Goal: Transaction & Acquisition: Purchase product/service

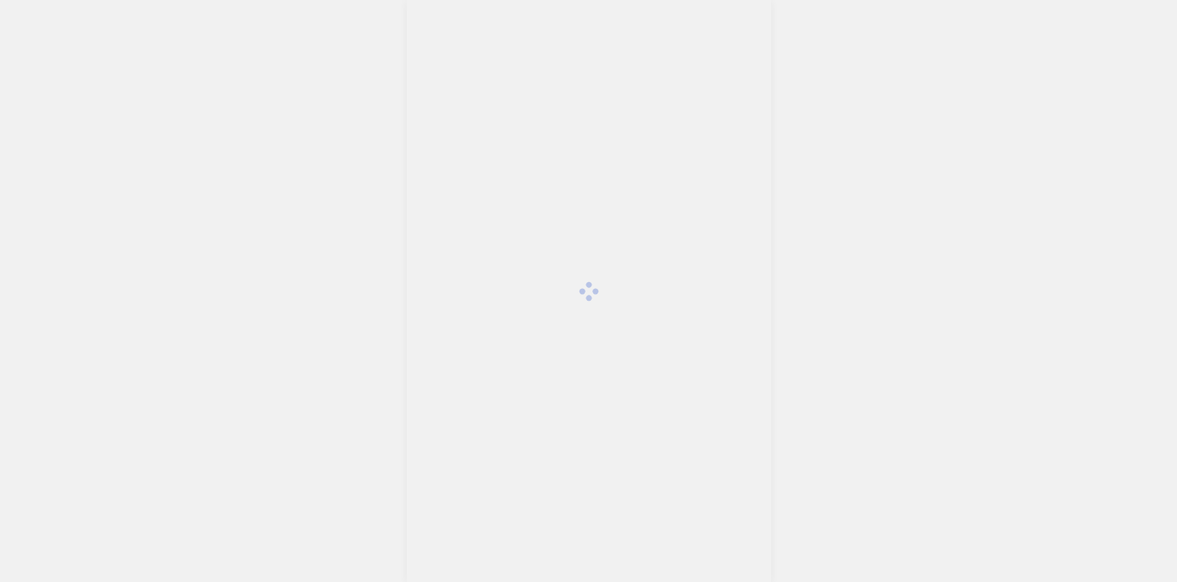
scroll to position [3406, 0]
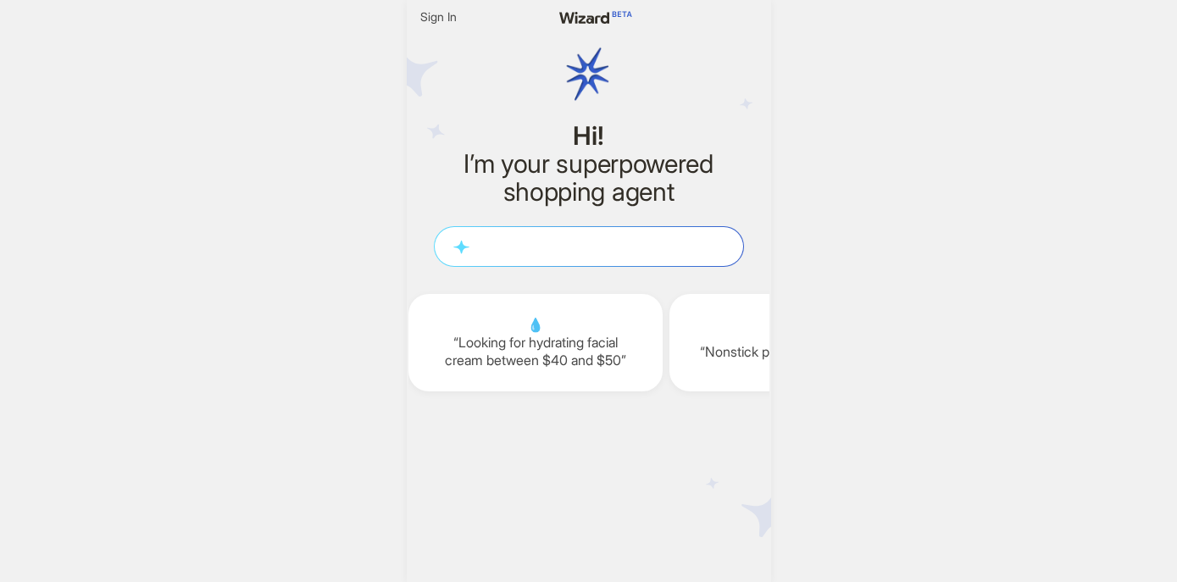
scroll to position [0, 2084]
click at [448, 22] on span "Sign In" at bounding box center [438, 16] width 36 height 15
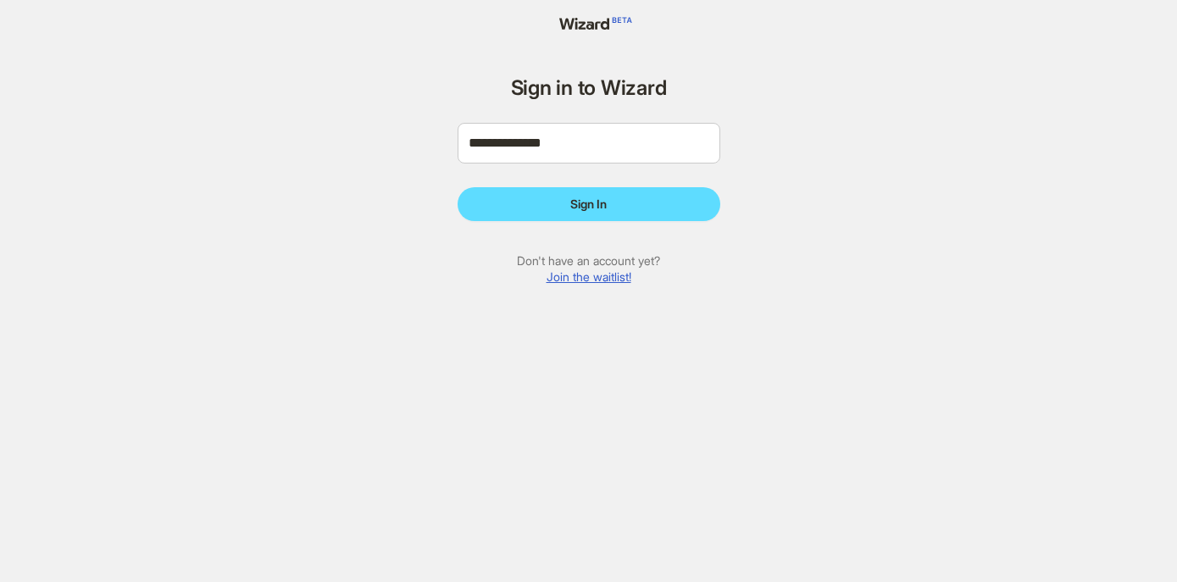
click at [548, 181] on form "**********" at bounding box center [588, 186] width 263 height 219
click at [550, 191] on button "Sign In" at bounding box center [588, 204] width 263 height 34
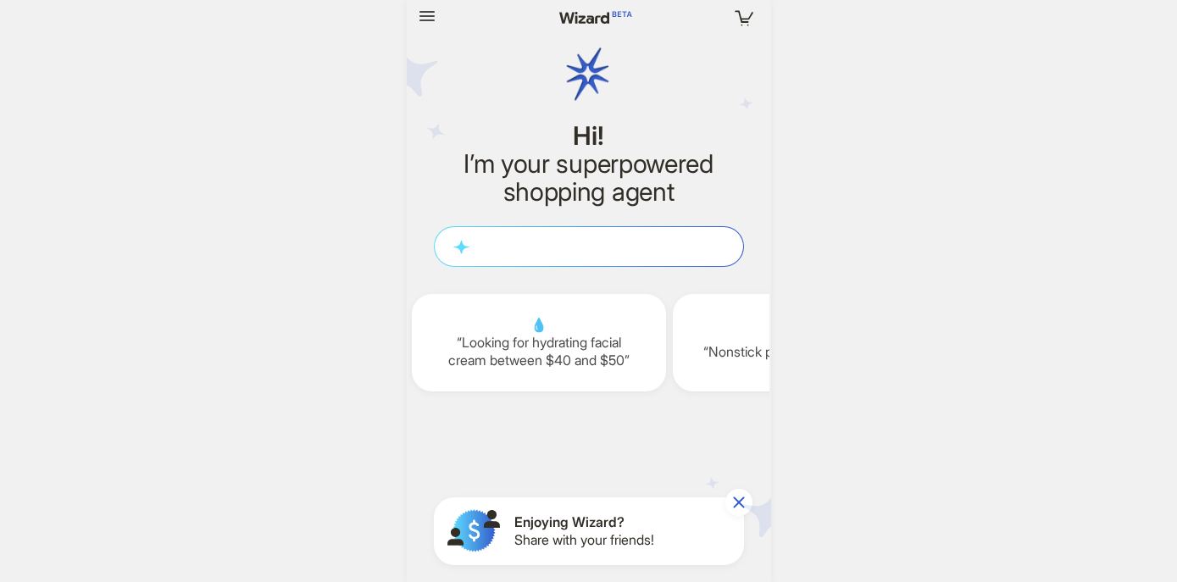
scroll to position [3406, 0]
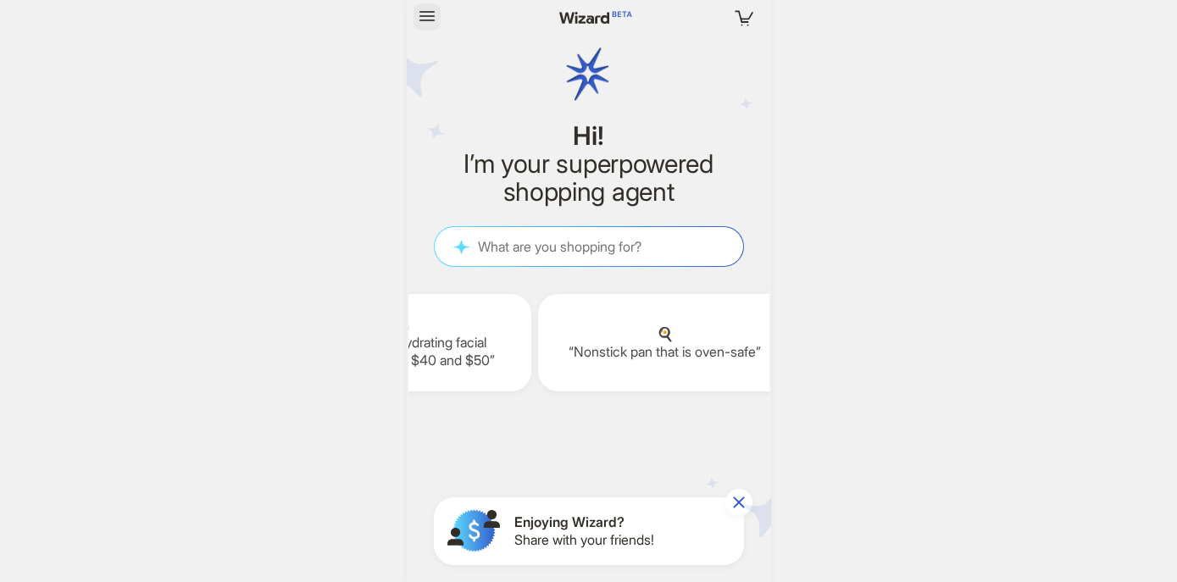
click at [422, 30] on button "button" at bounding box center [426, 16] width 27 height 27
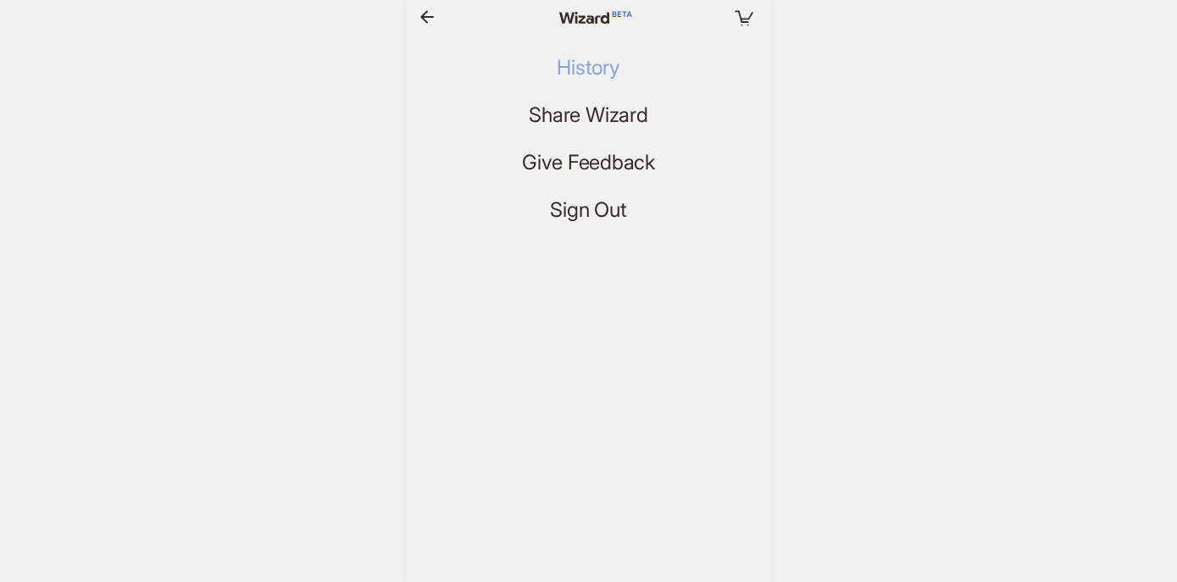
click at [557, 72] on span "History" at bounding box center [588, 68] width 63 height 25
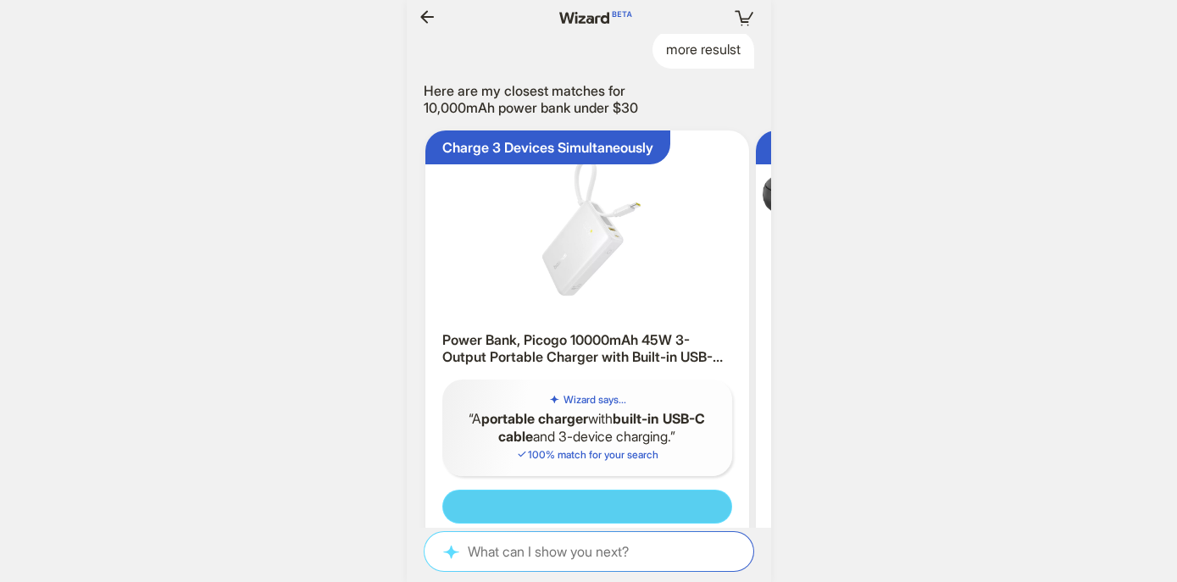
scroll to position [0, 2306]
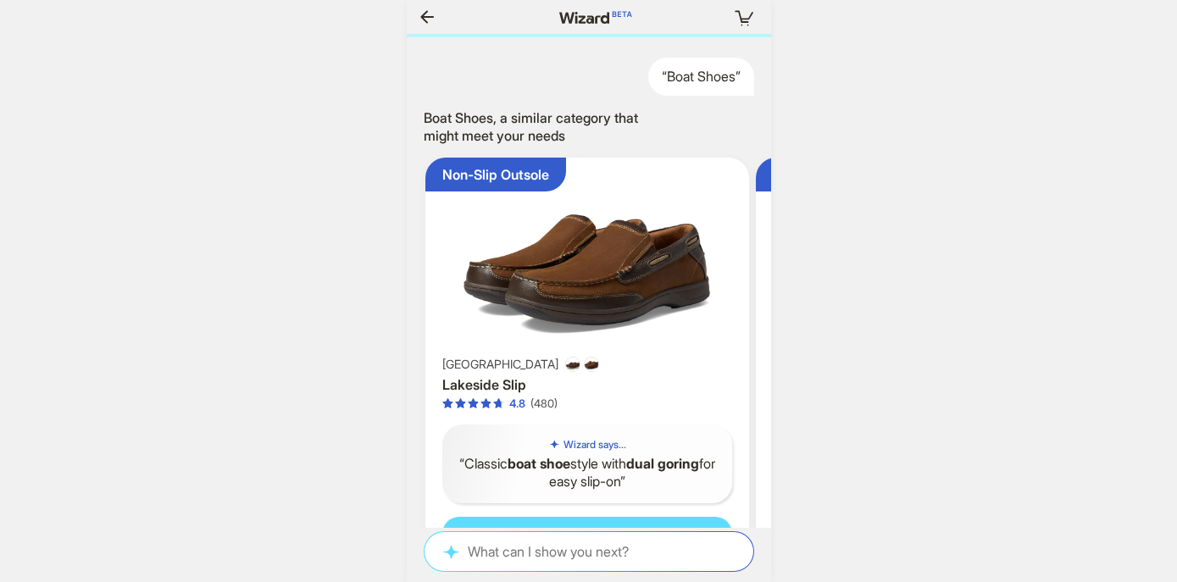
click at [616, 322] on img at bounding box center [587, 260] width 311 height 192
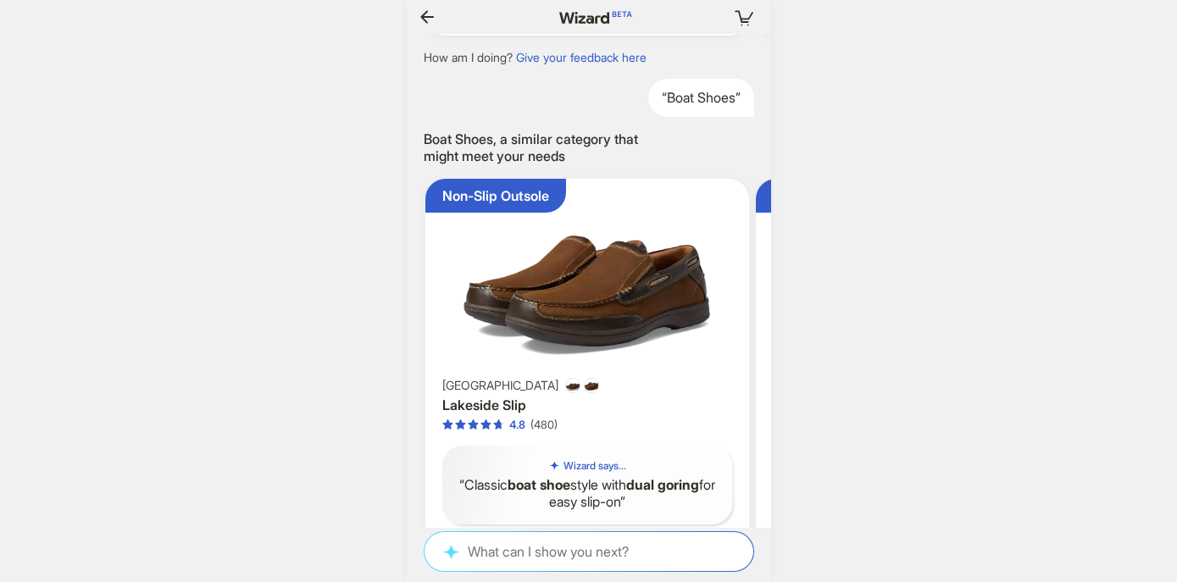
click at [643, 286] on img at bounding box center [587, 282] width 311 height 192
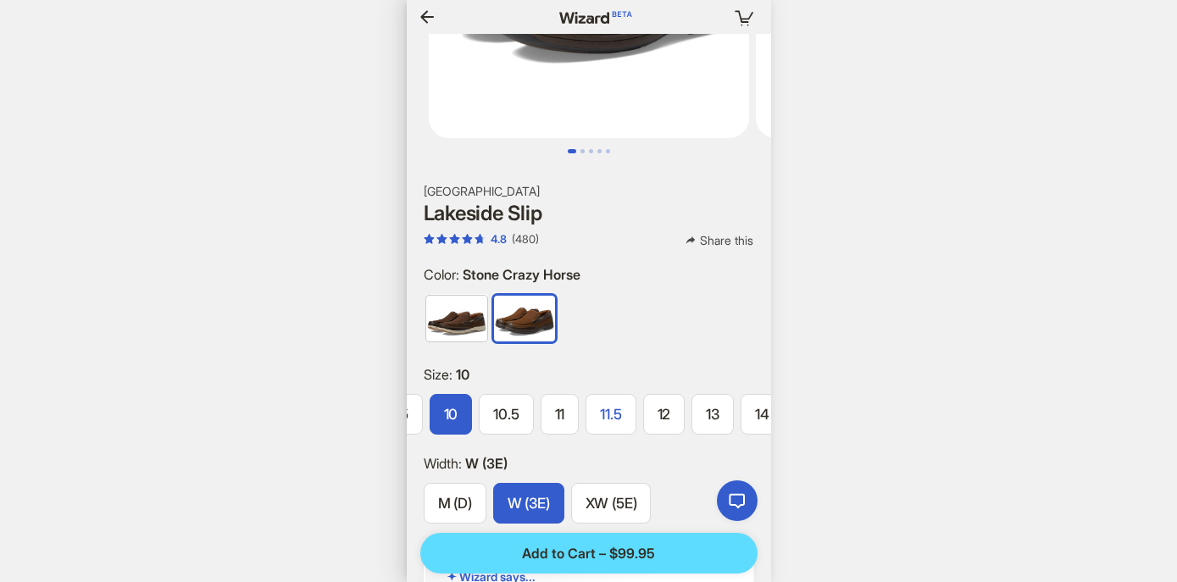
drag, startPoint x: 744, startPoint y: 413, endPoint x: 619, endPoint y: 413, distance: 124.5
click at [620, 413] on div "7 7.5 8 8.5 9 9.5 10 10.5 11 11.5 12 13 14 15" at bounding box center [589, 417] width 364 height 47
drag, startPoint x: 619, startPoint y: 413, endPoint x: 785, endPoint y: 413, distance: 166.0
click at [787, 413] on body "Your cart is empty Hi! I’m your superpowered shopping agent What are you shoppi…" at bounding box center [588, 291] width 1177 height 582
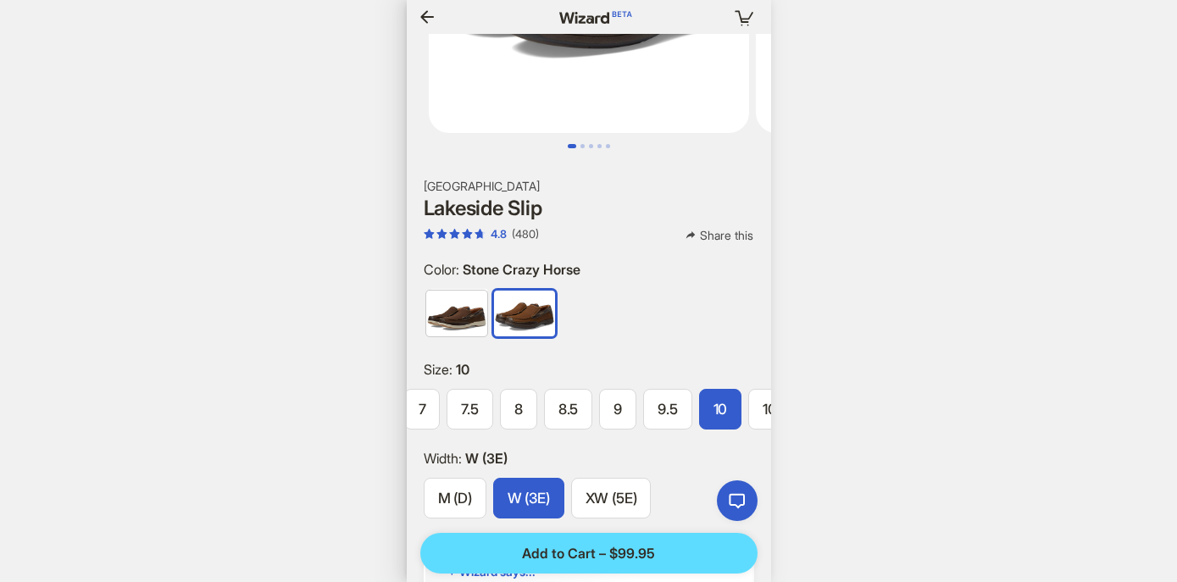
scroll to position [0, 3114]
